Goal: Find contact information

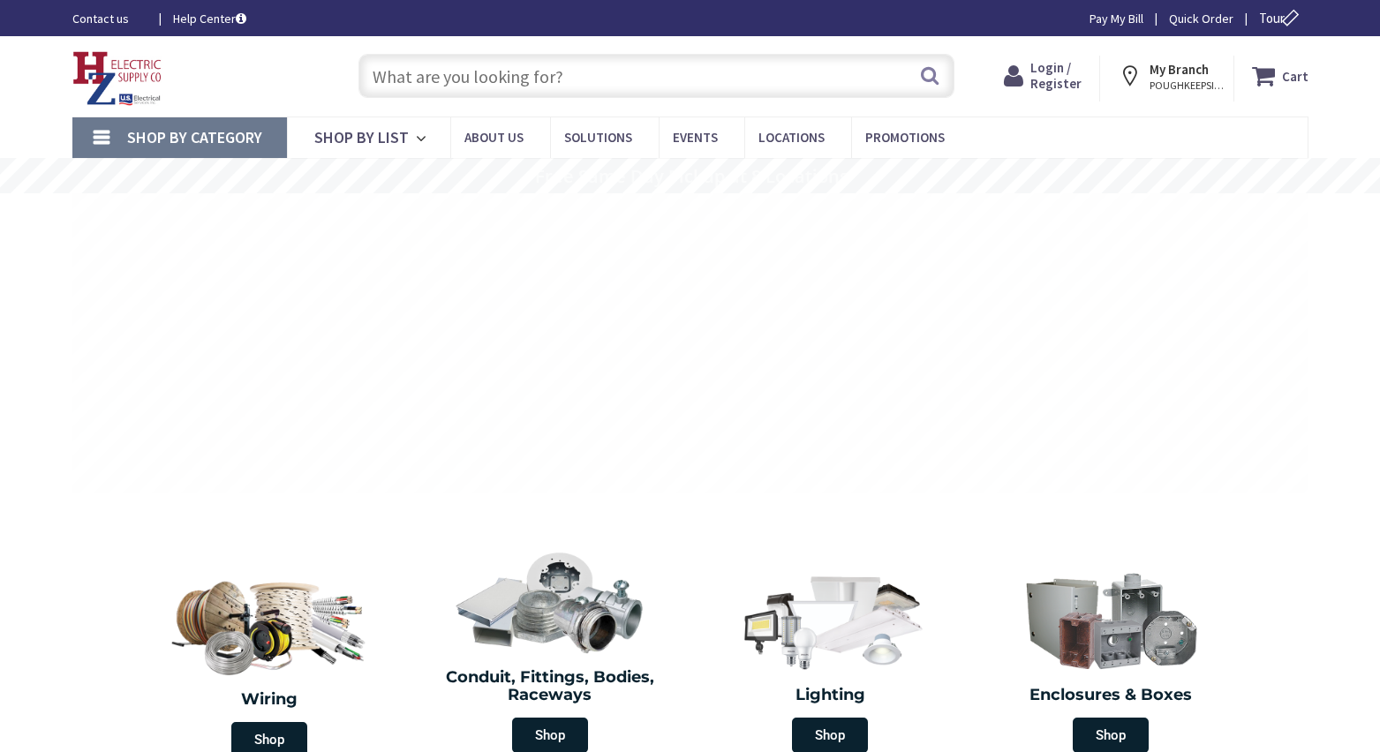
click at [582, 74] on input "text" at bounding box center [656, 76] width 596 height 44
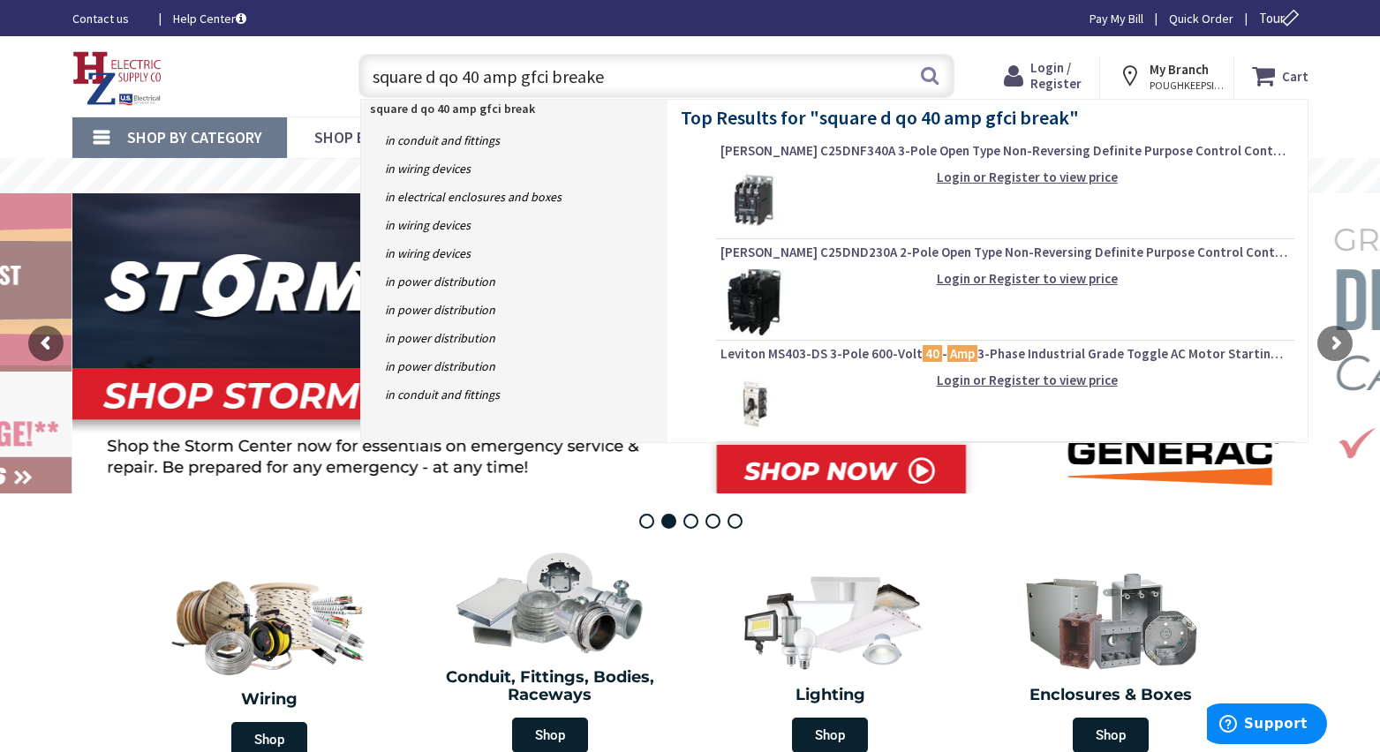
type input "square d qo 40 amp gfci breaker"
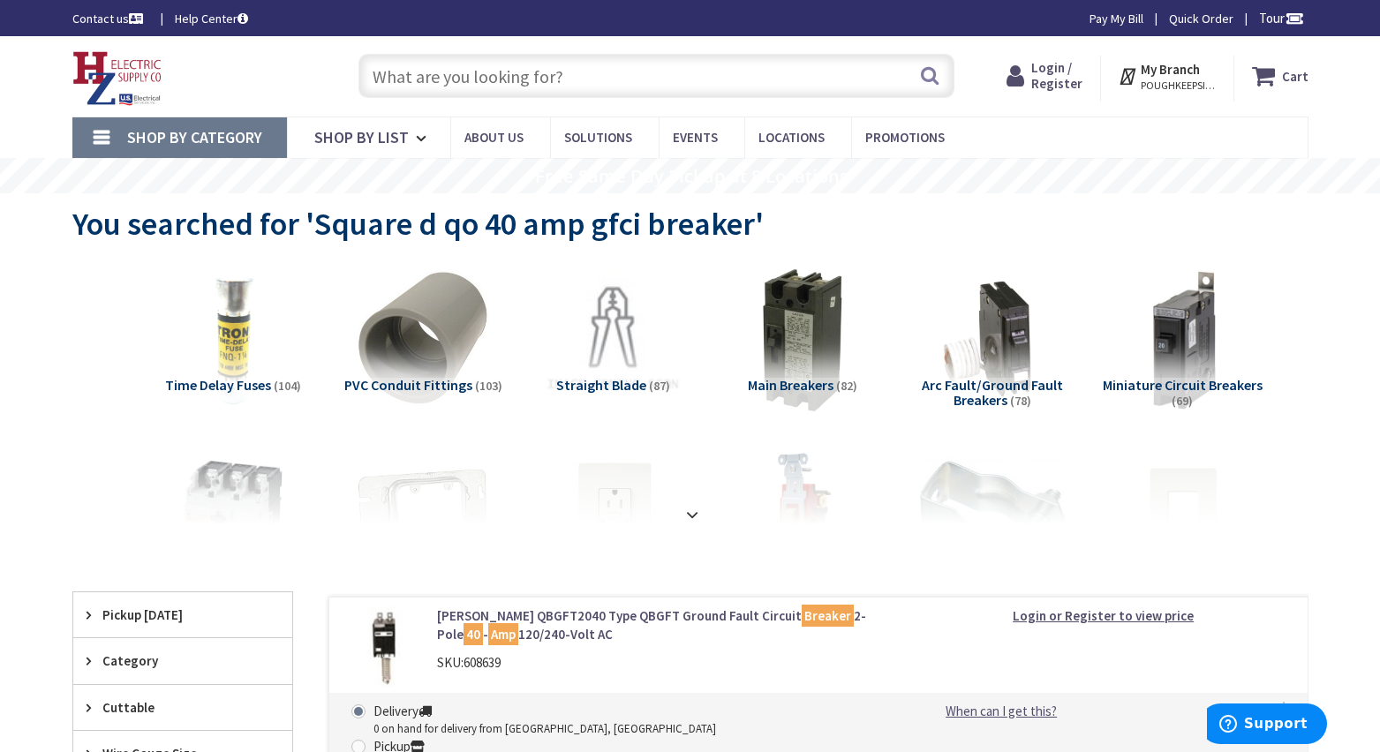
click at [1176, 67] on strong "My Branch" at bounding box center [1170, 69] width 59 height 17
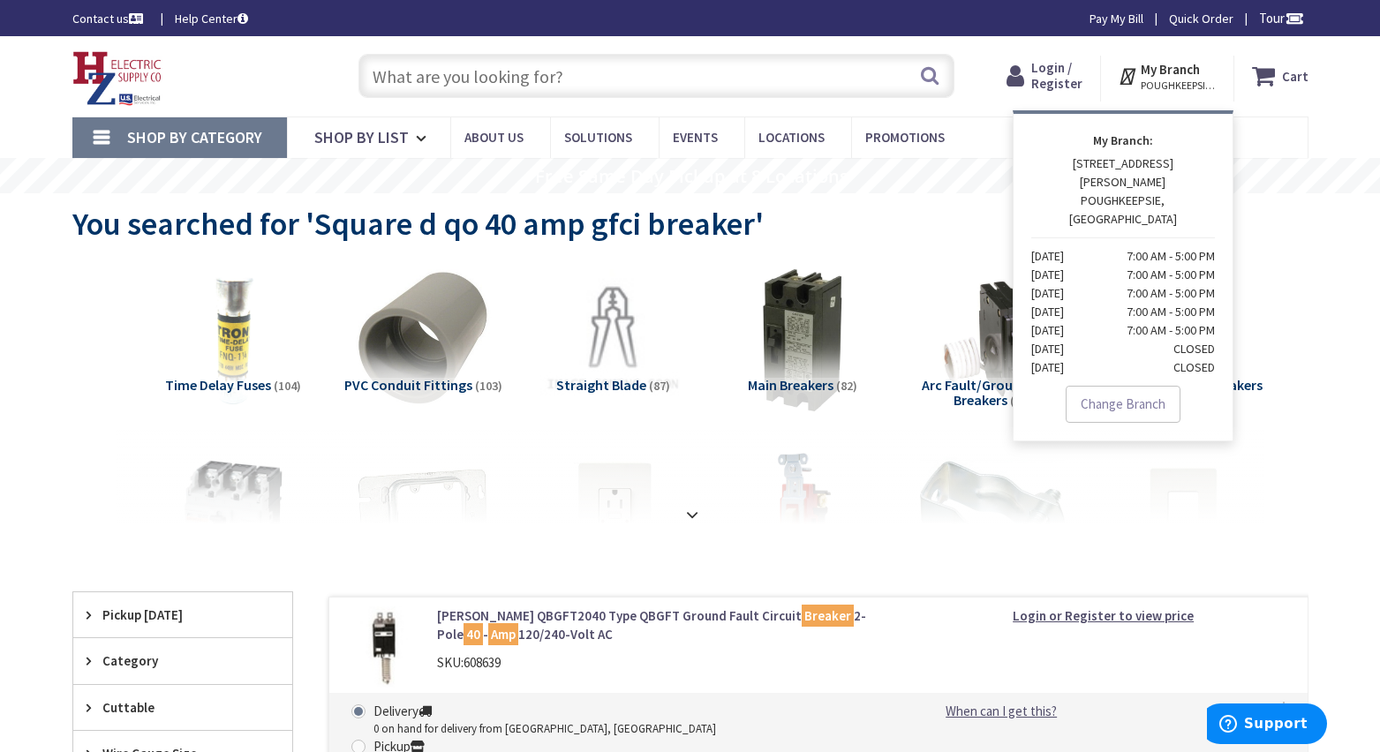
click at [95, 20] on link "Contact us" at bounding box center [109, 19] width 74 height 18
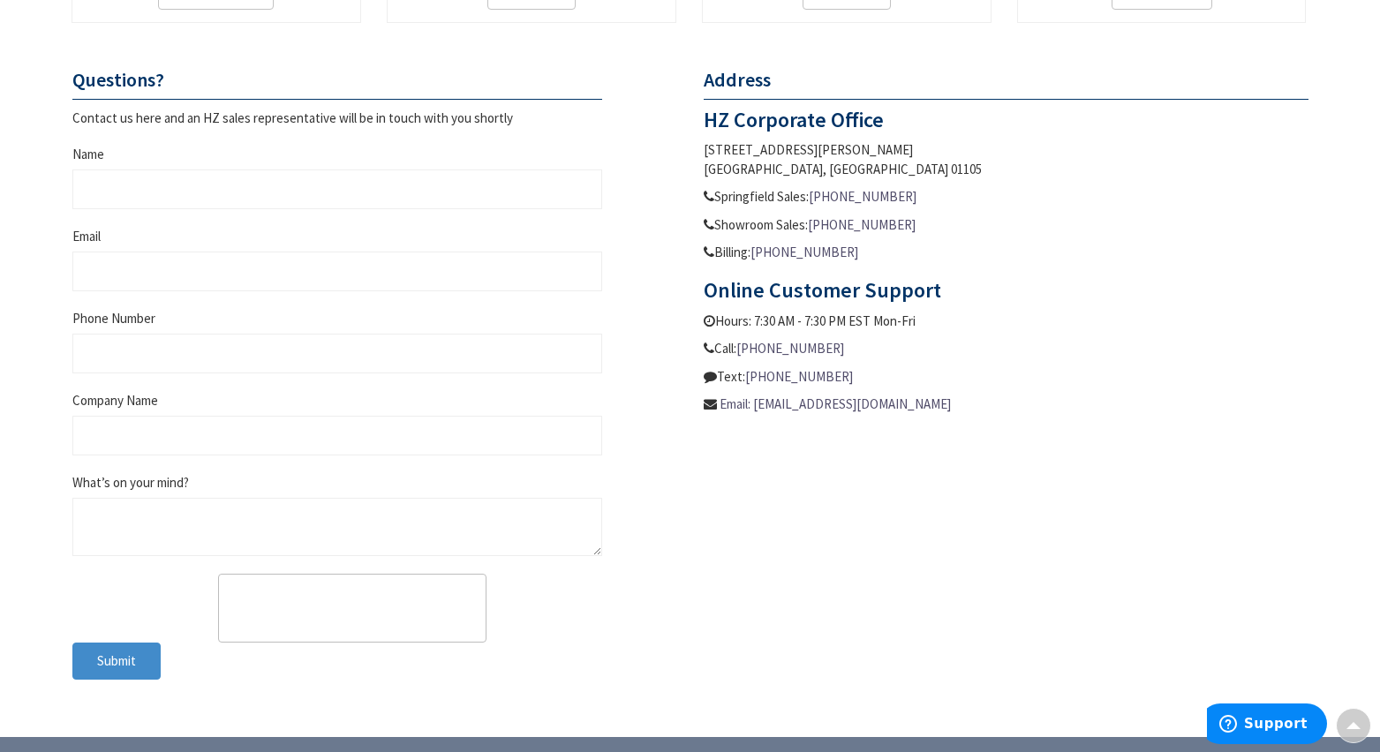
scroll to position [705, 0]
